Goal: Find specific page/section: Find specific page/section

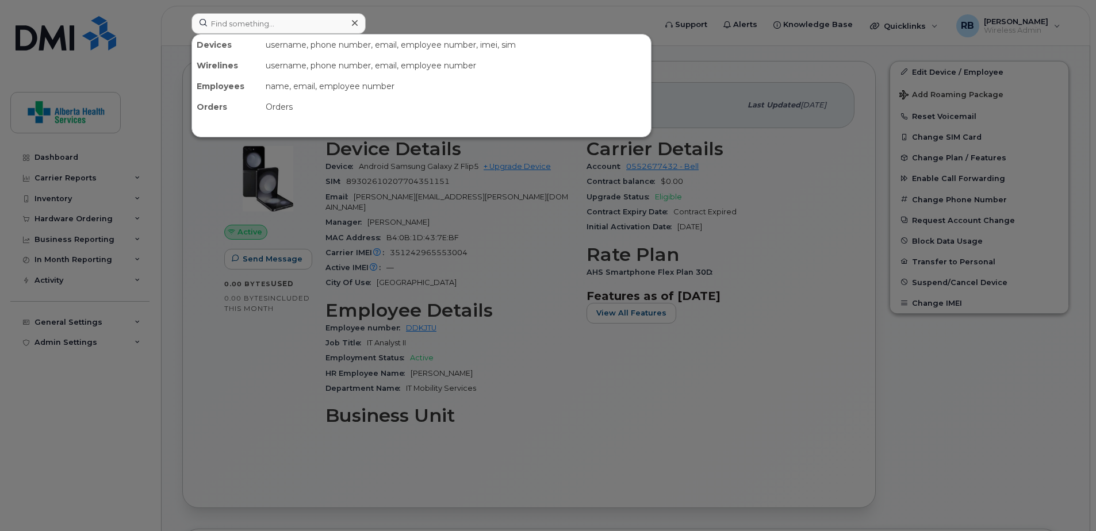
click at [251, 26] on input at bounding box center [279, 23] width 174 height 21
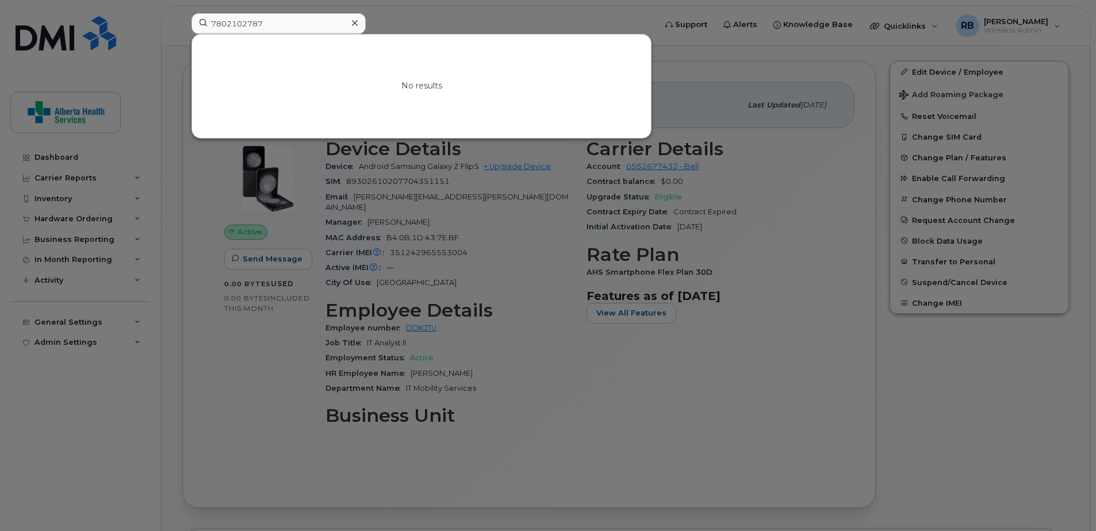
drag, startPoint x: 296, startPoint y: 26, endPoint x: 140, endPoint y: 10, distance: 157.3
click at [182, 13] on div "7802102787 No results" at bounding box center [419, 25] width 475 height 25
type input "7802102787"
click at [288, 30] on input "7802102787" at bounding box center [279, 23] width 174 height 21
click at [354, 21] on icon at bounding box center [355, 22] width 6 height 9
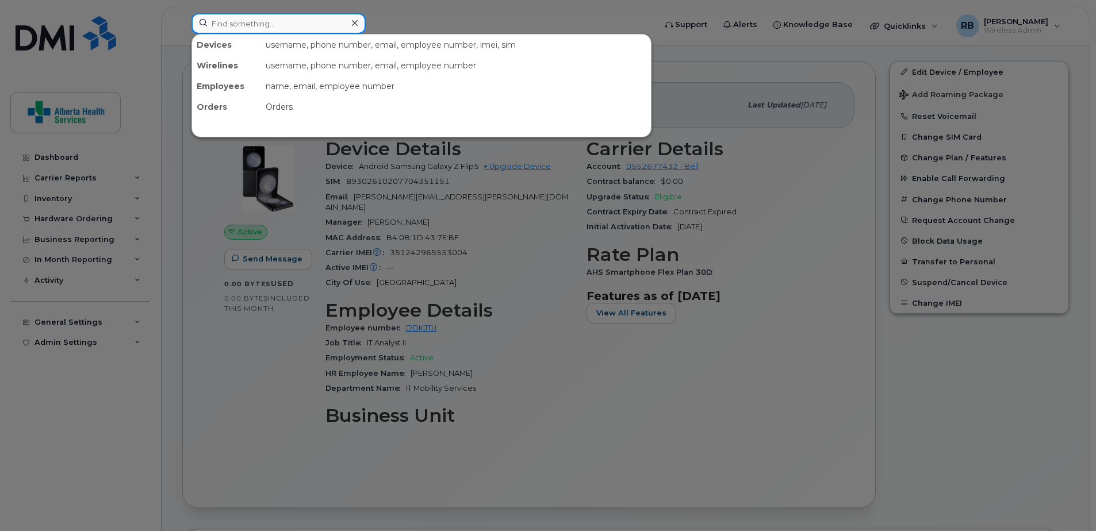
click at [324, 22] on input at bounding box center [279, 23] width 174 height 21
paste input "7802246009"
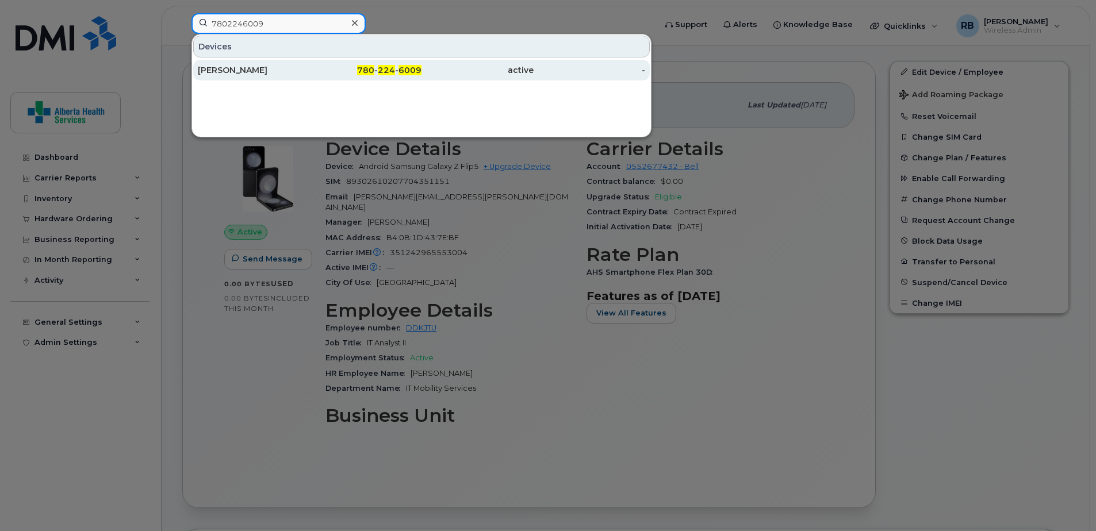
type input "7802246009"
click at [431, 64] on div "active" at bounding box center [478, 70] width 112 height 21
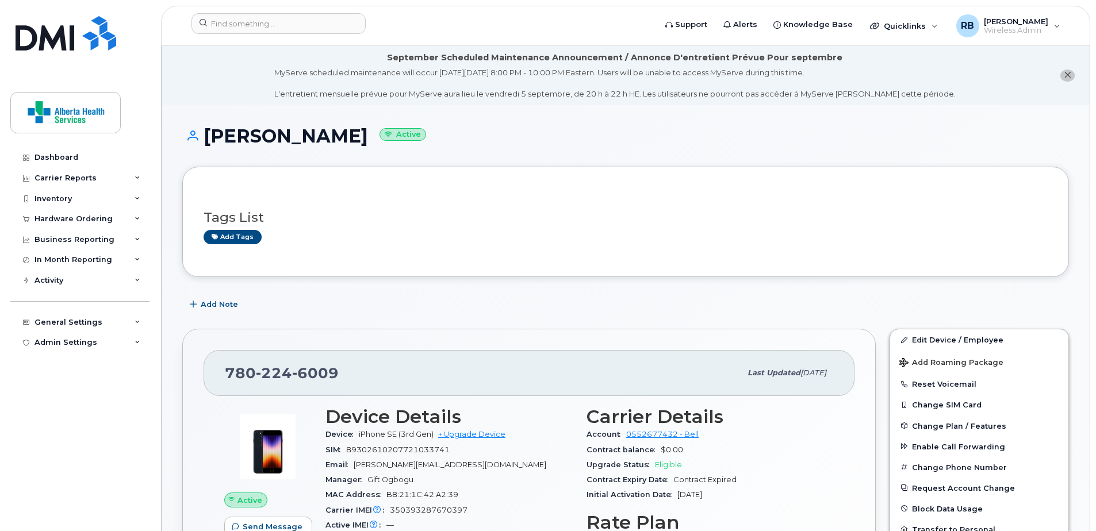
click at [814, 230] on div "Add tags" at bounding box center [621, 237] width 835 height 14
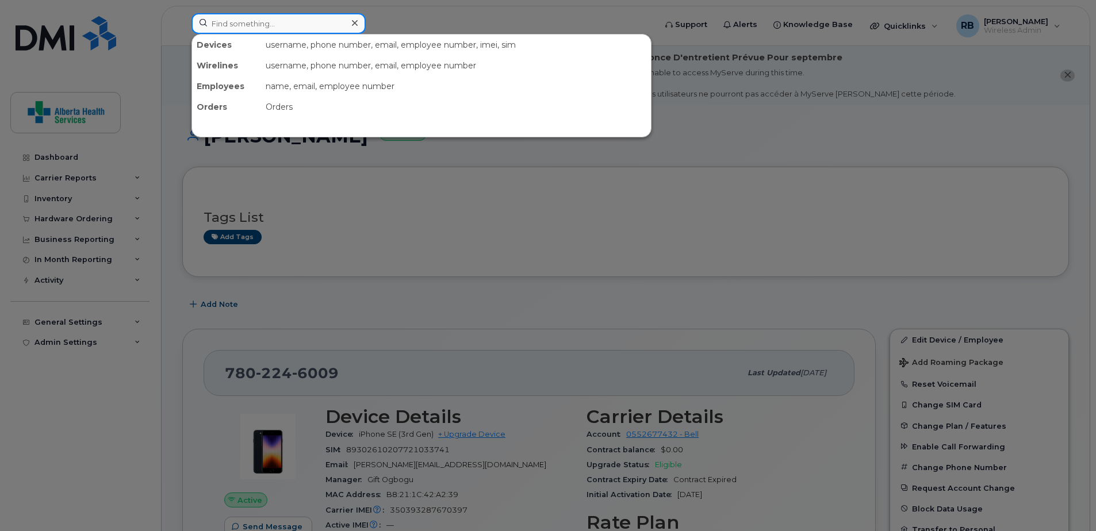
click at [259, 26] on input at bounding box center [279, 23] width 174 height 21
paste input "5875973412"
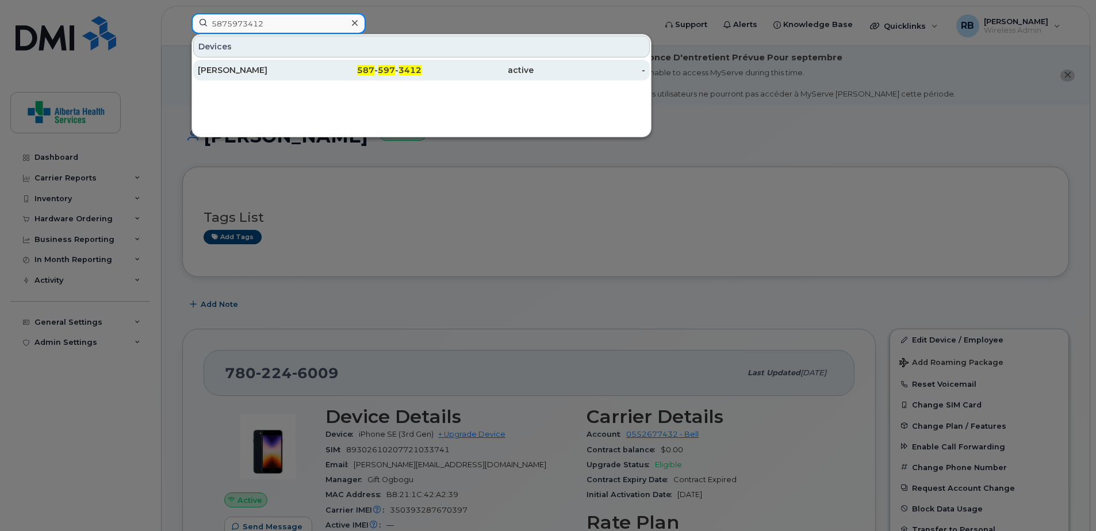
type input "5875973412"
click at [520, 68] on div "active" at bounding box center [478, 70] width 112 height 12
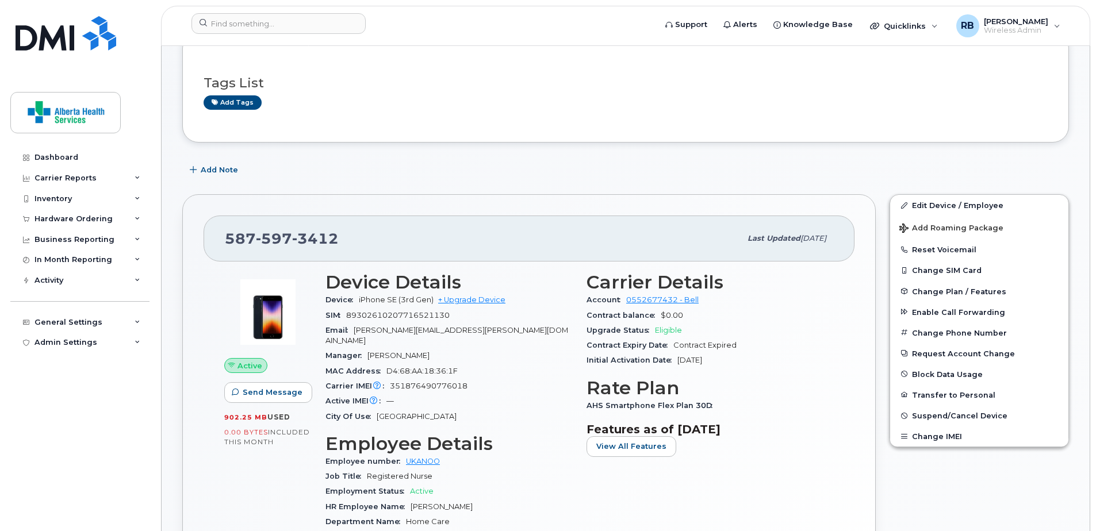
scroll to position [288, 0]
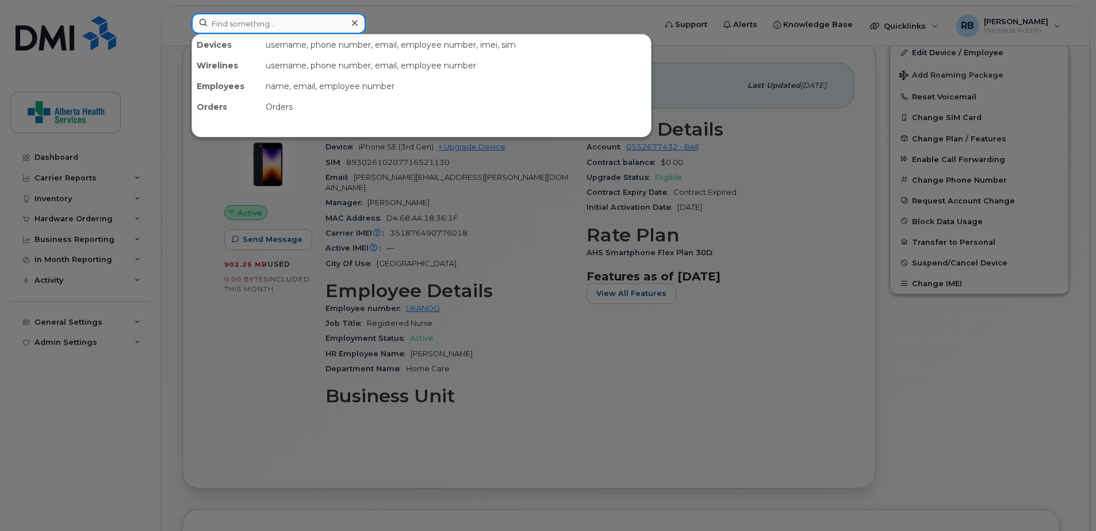
click at [288, 21] on input at bounding box center [279, 23] width 174 height 21
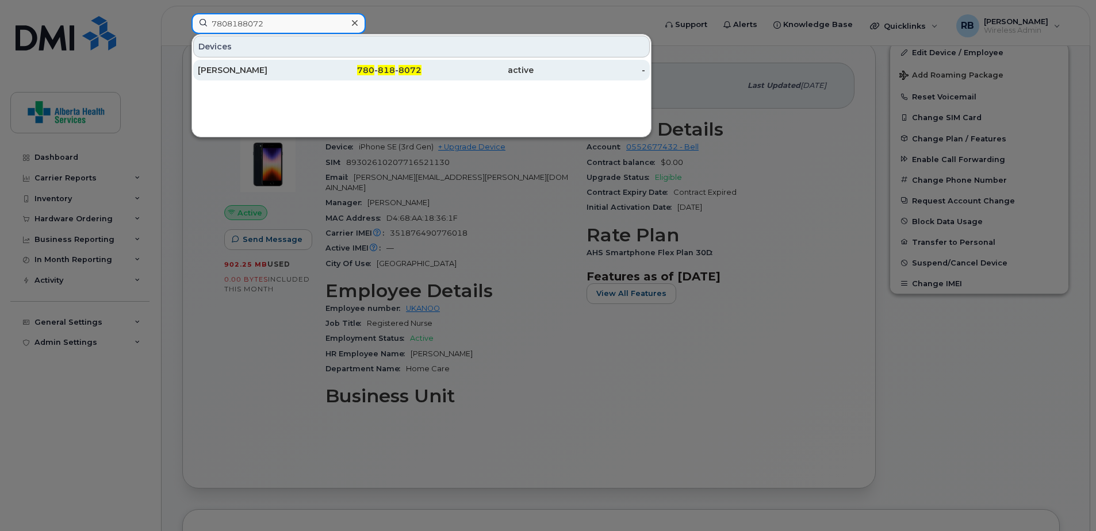
type input "7808188072"
click at [376, 74] on div "780 - 818 - 8072" at bounding box center [366, 70] width 112 height 12
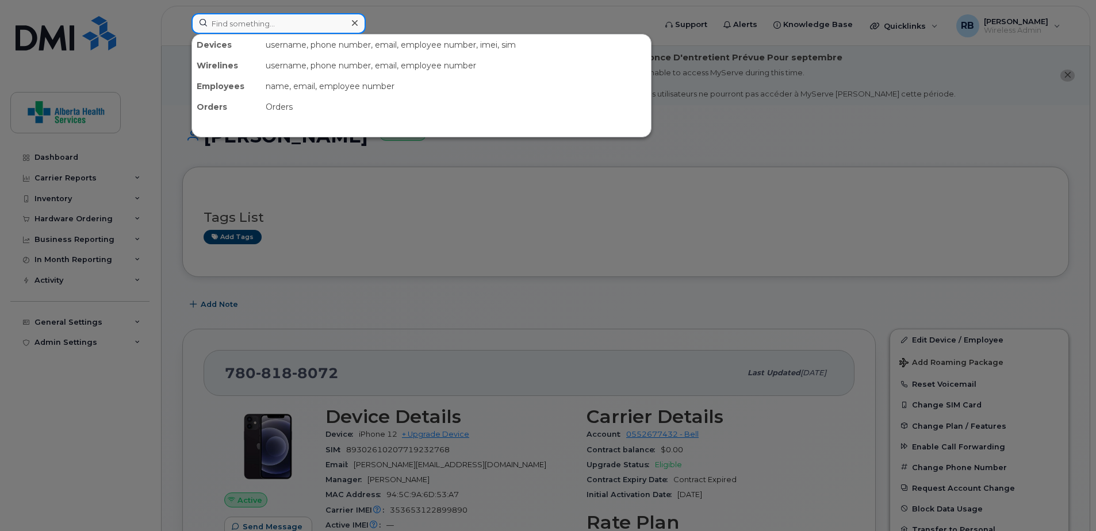
click at [250, 26] on input at bounding box center [279, 23] width 174 height 21
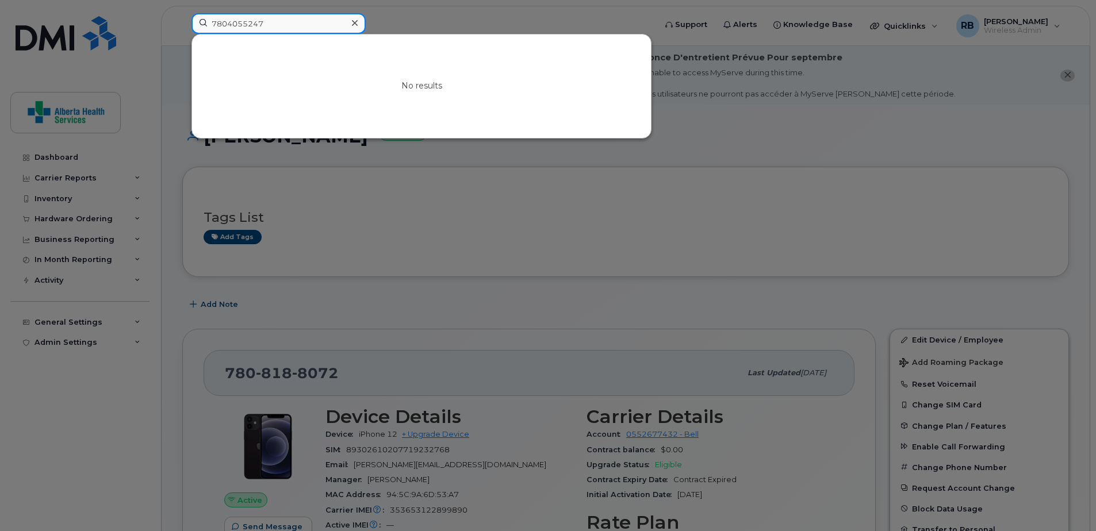
type input "7804055247"
